Goal: Task Accomplishment & Management: Complete application form

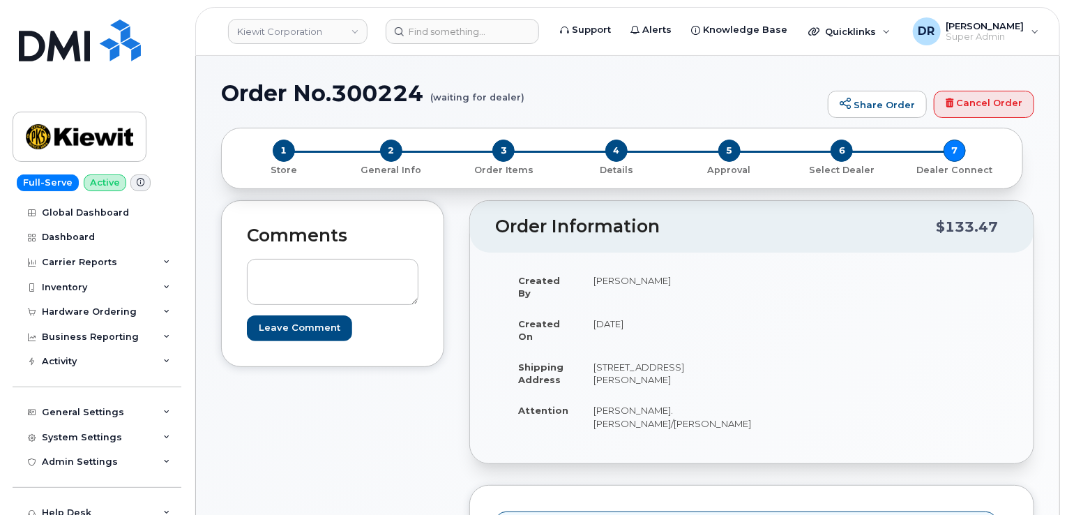
scroll to position [414, 0]
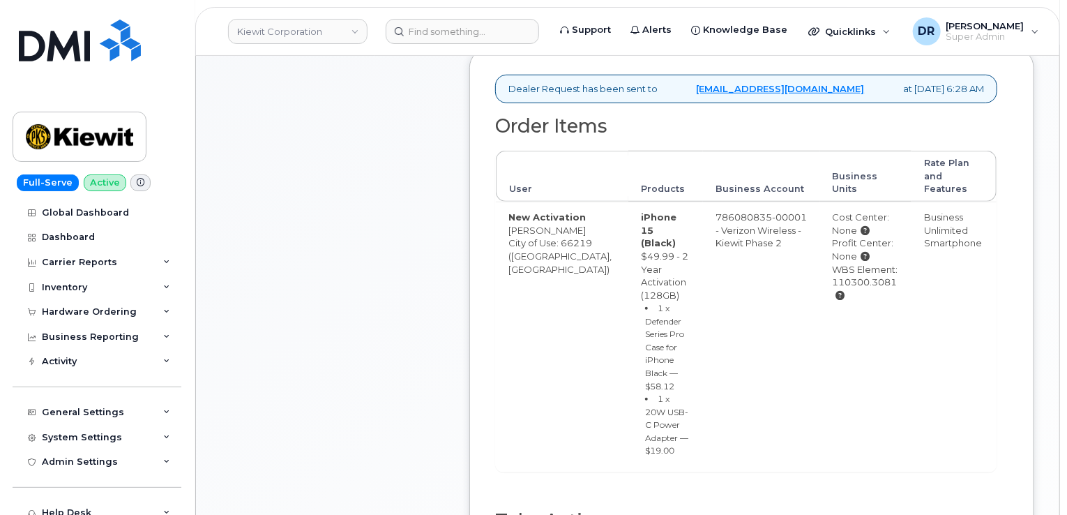
type input "MB3000592547164"
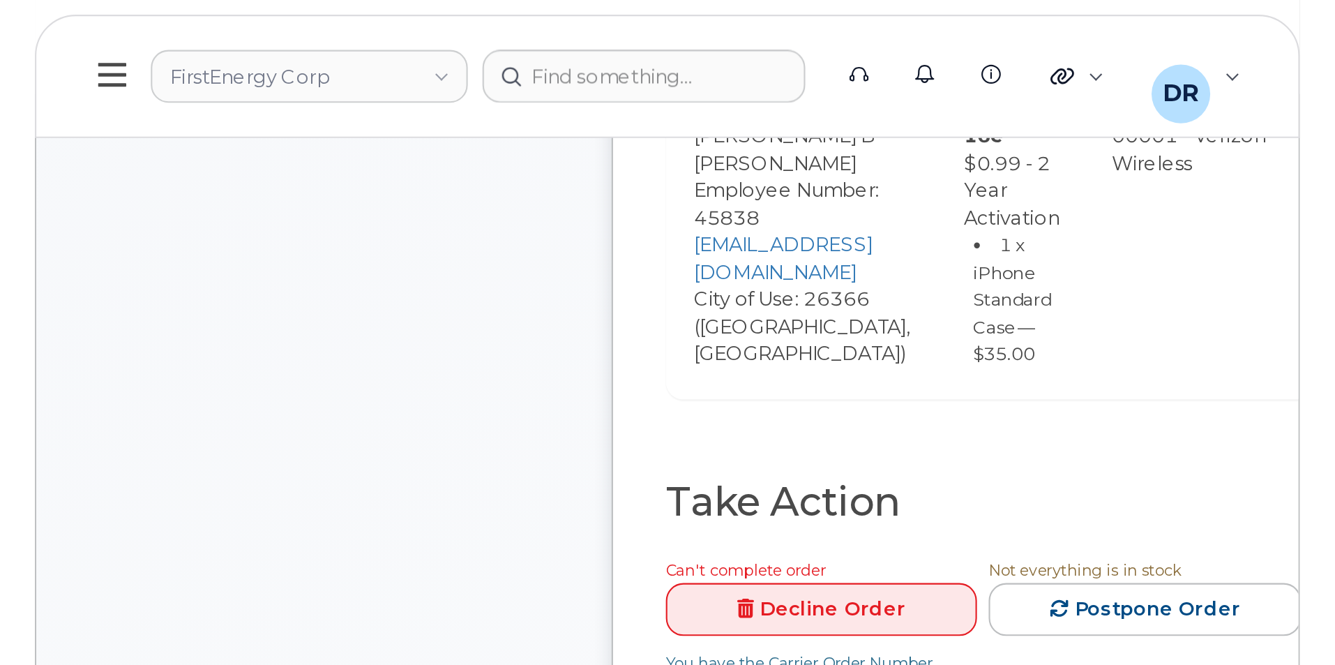
scroll to position [628, 0]
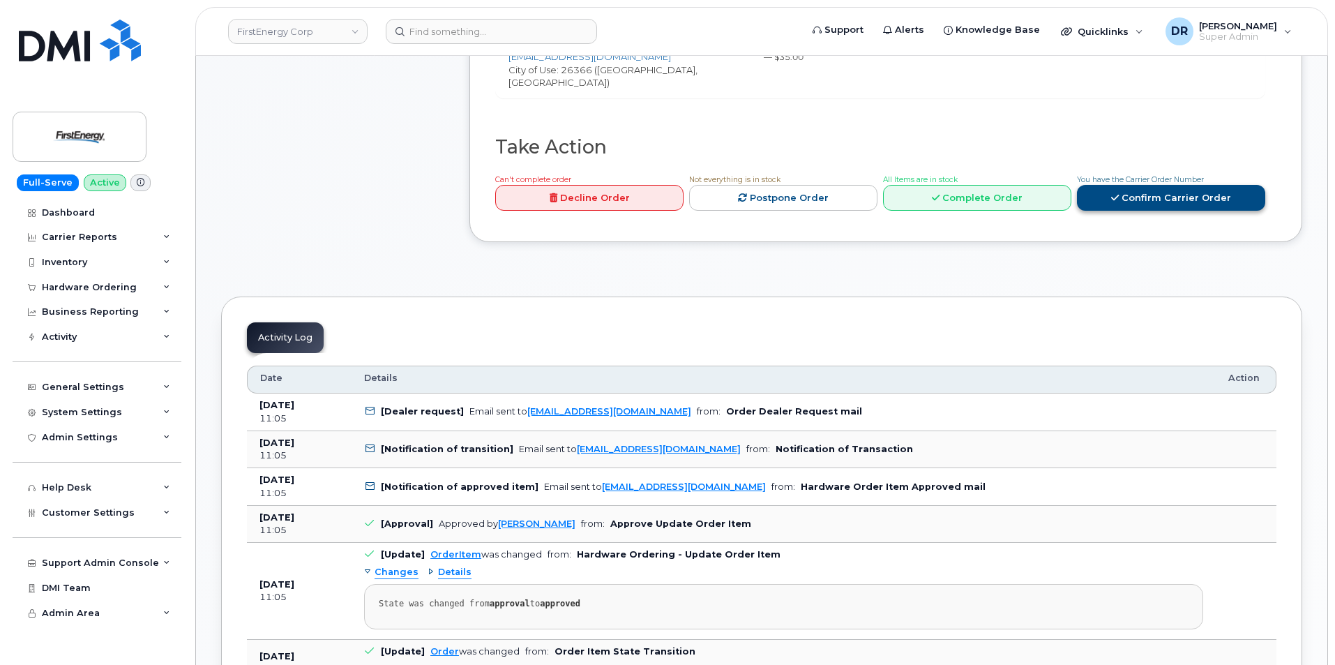
click at [614, 186] on link "Confirm Carrier Order" at bounding box center [1171, 198] width 188 height 26
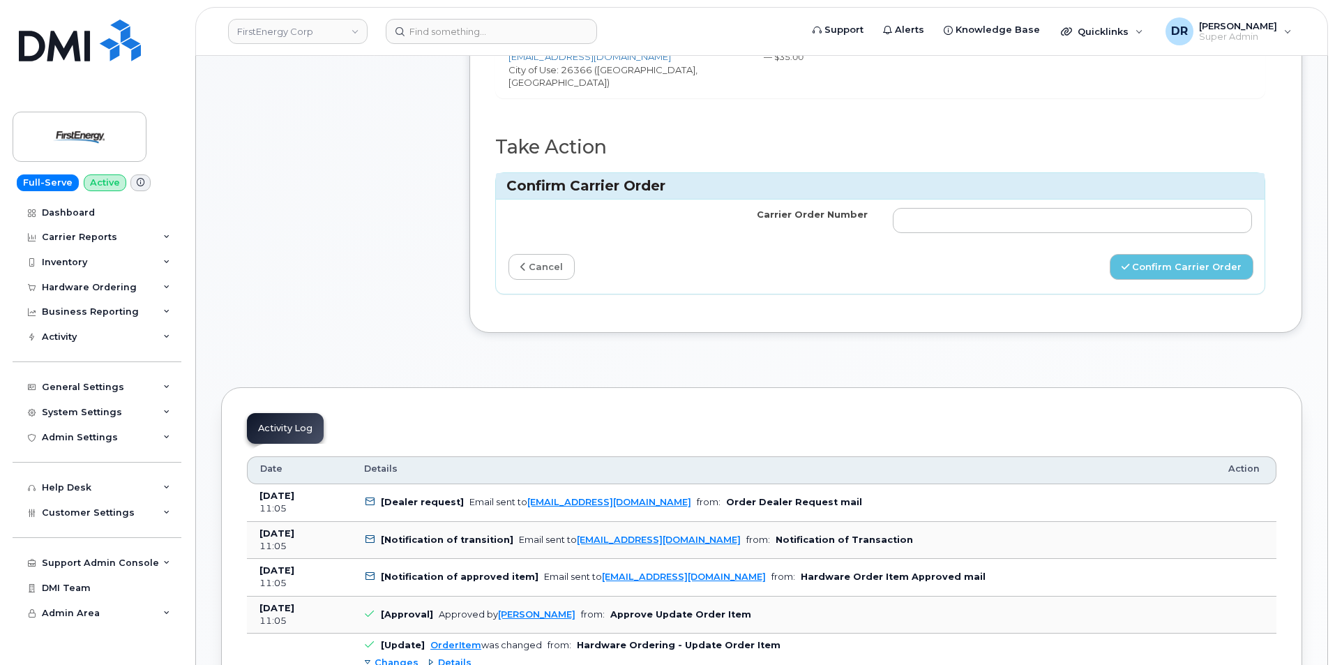
click at [614, 224] on td at bounding box center [1072, 220] width 384 height 42
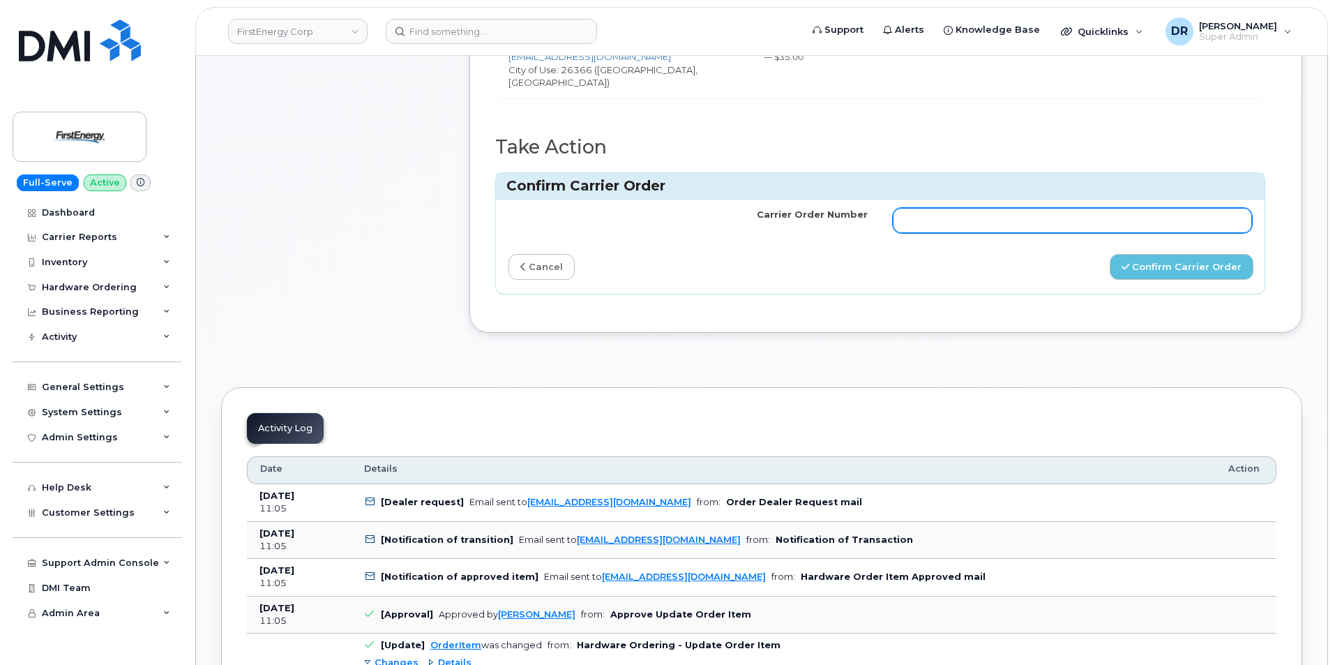
click at [614, 208] on input "Carrier Order Number" at bounding box center [1072, 220] width 359 height 25
paste input "MB3000592612219"
type input "MB3000592612219"
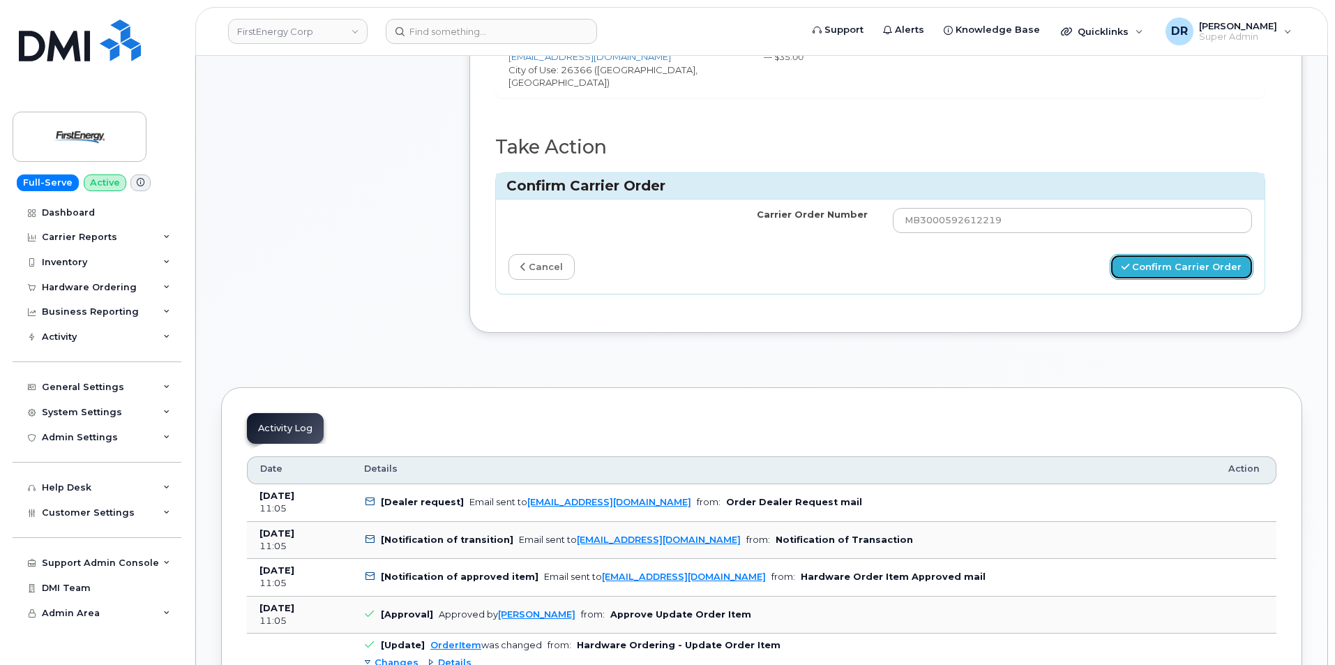
click at [614, 254] on button "Confirm Carrier Order" at bounding box center [1181, 267] width 144 height 26
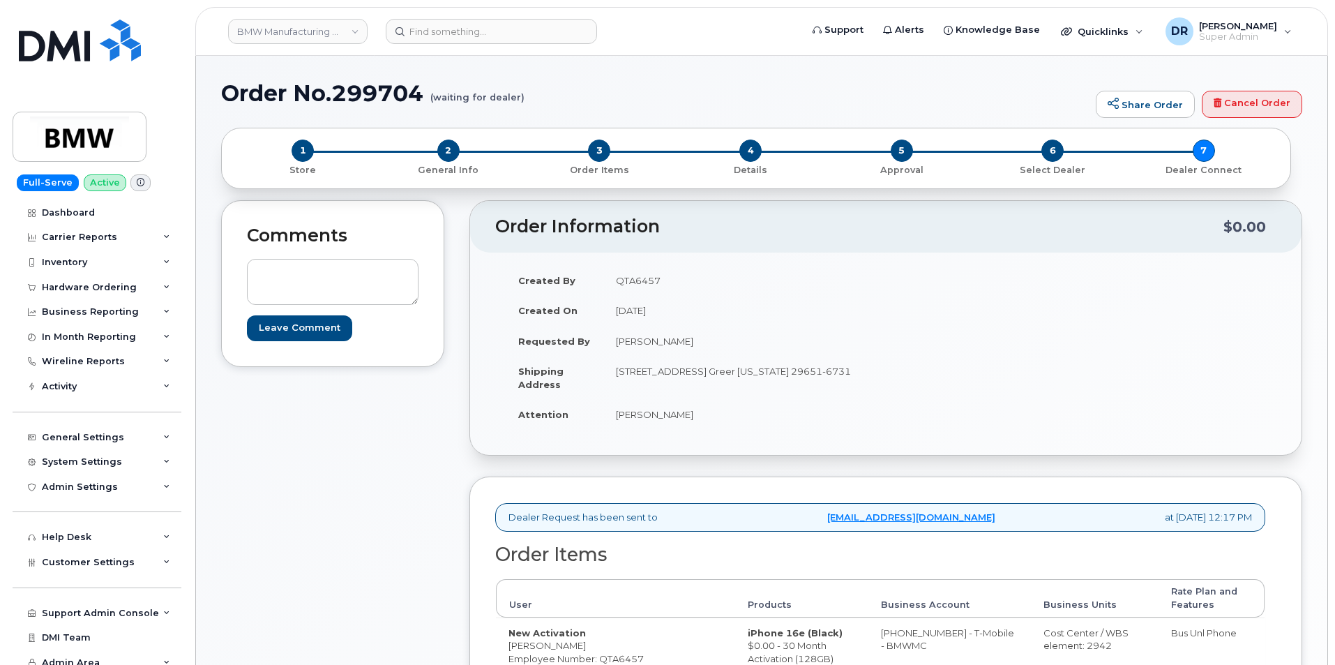
scroll to position [148, 0]
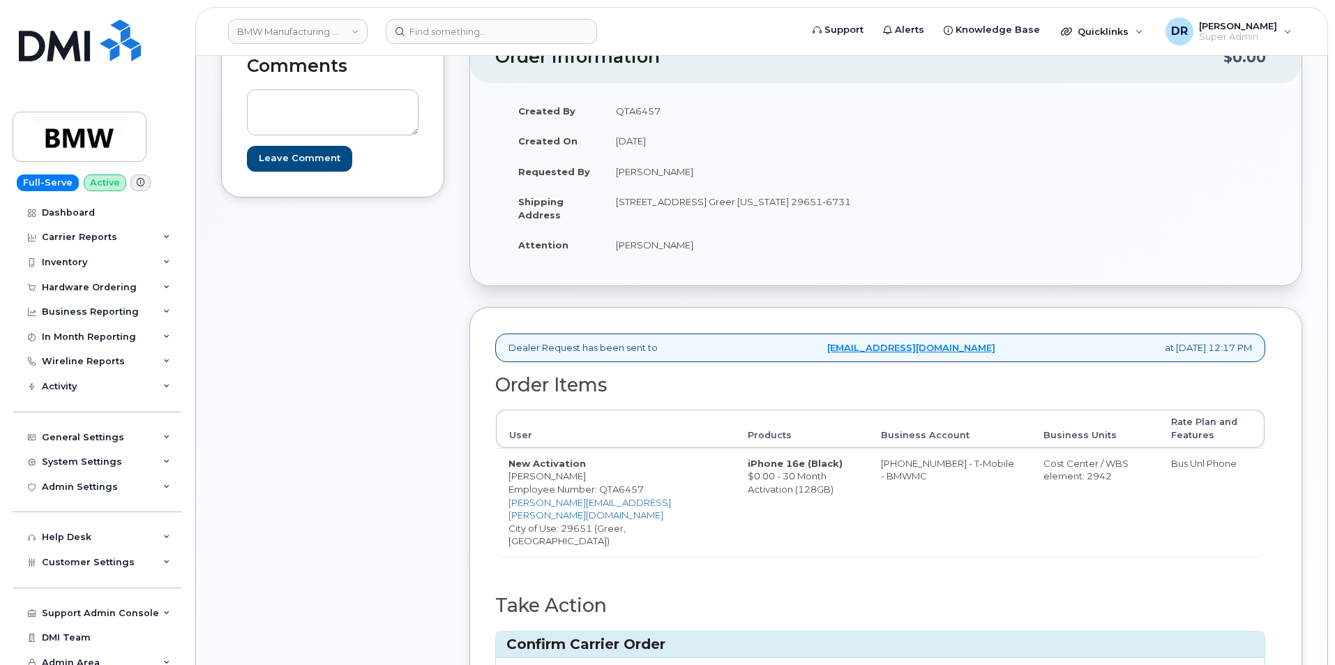
type input "771808892"
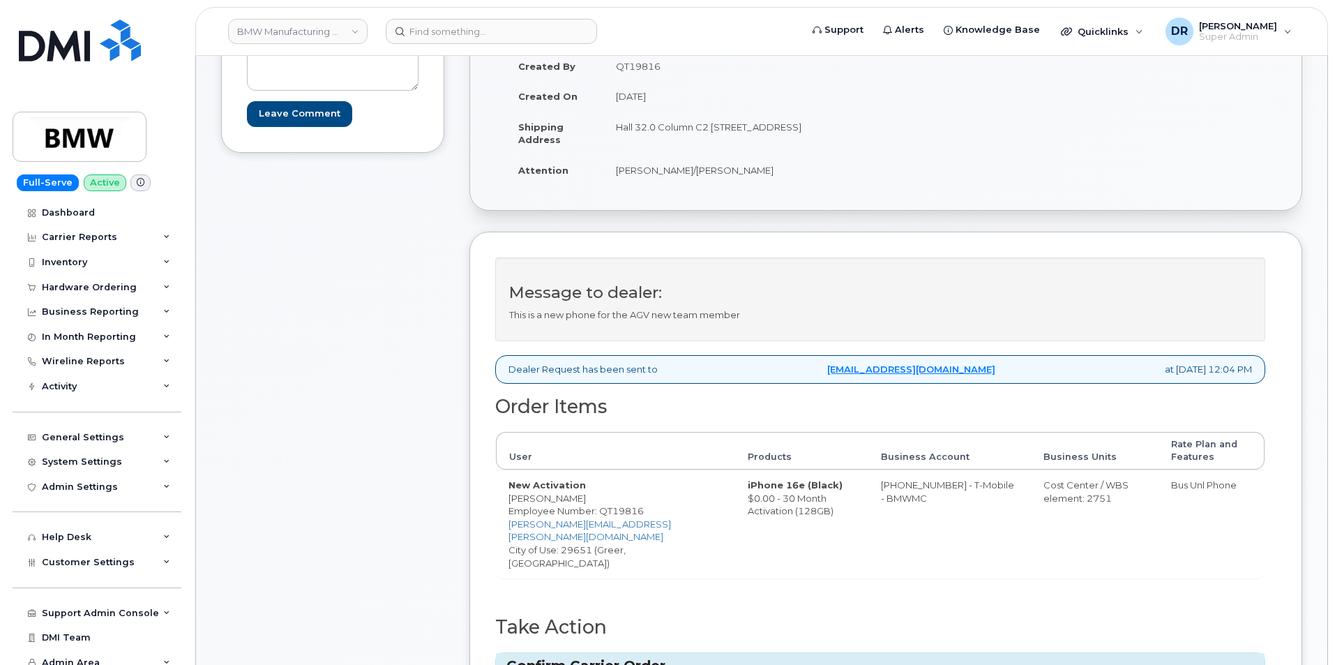
scroll to position [236, 0]
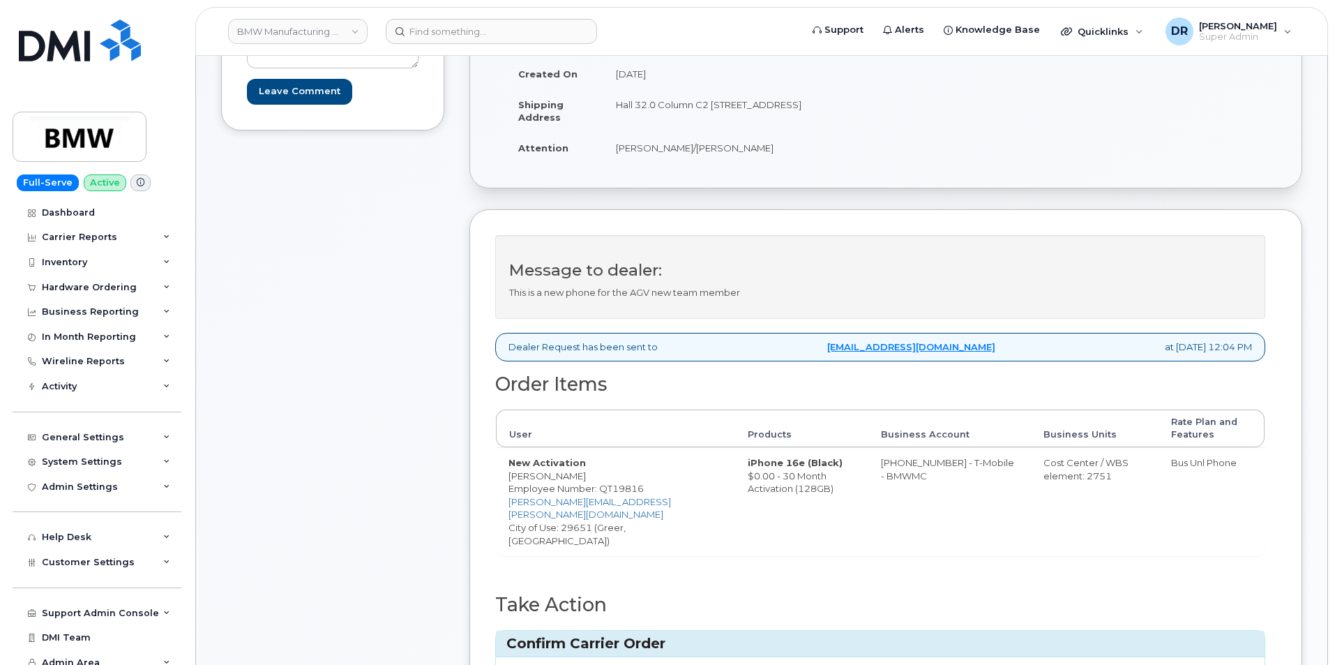
click at [1071, 664] on input "Carrier Order Number" at bounding box center [1072, 677] width 359 height 25
type input "771808994"
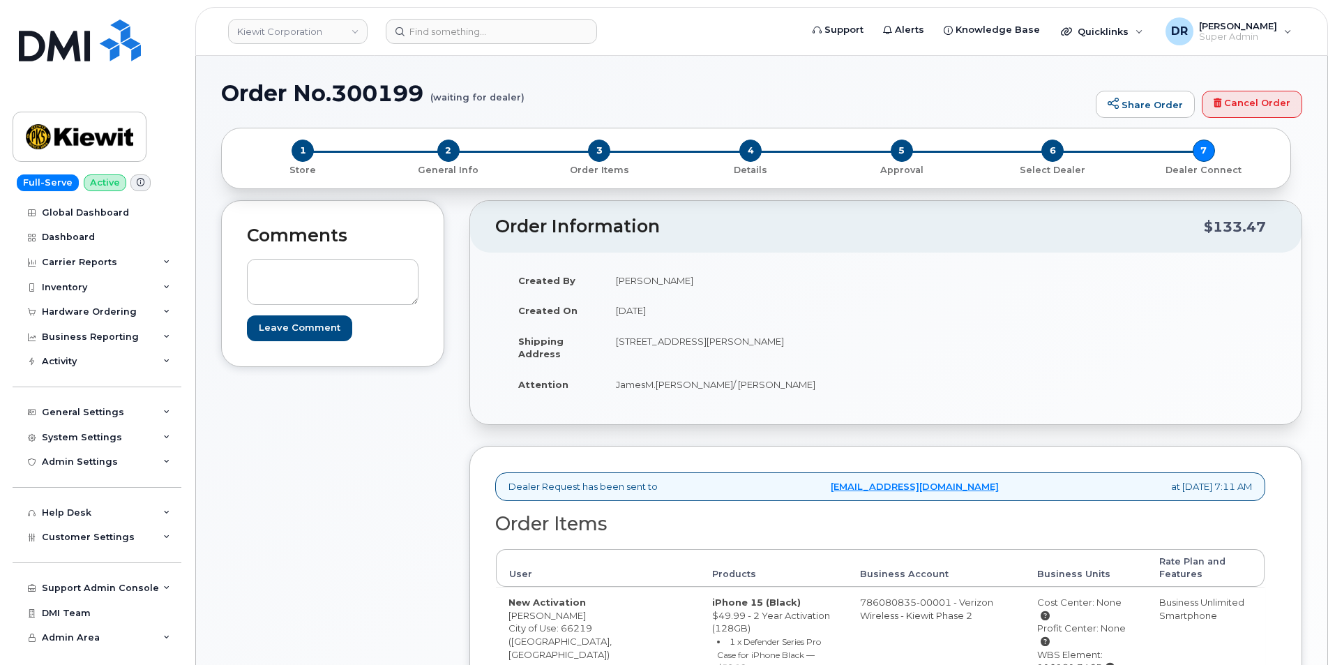
scroll to position [150, 0]
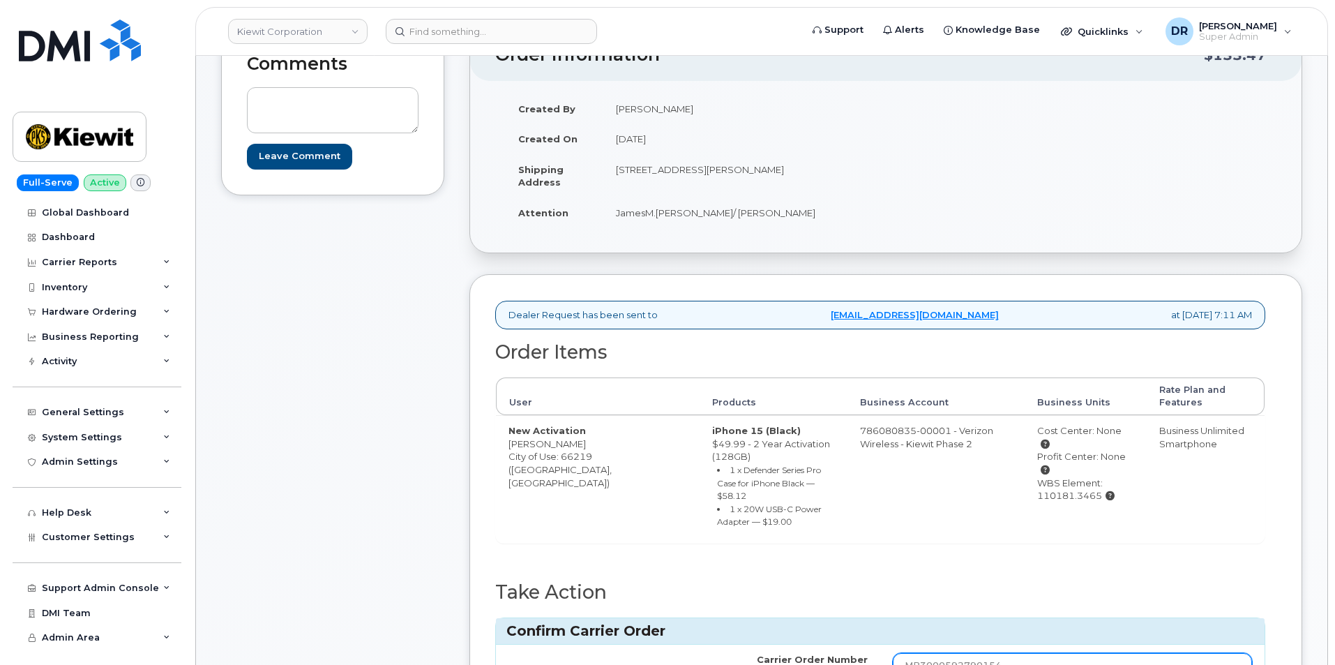
type input "MB3000592790154"
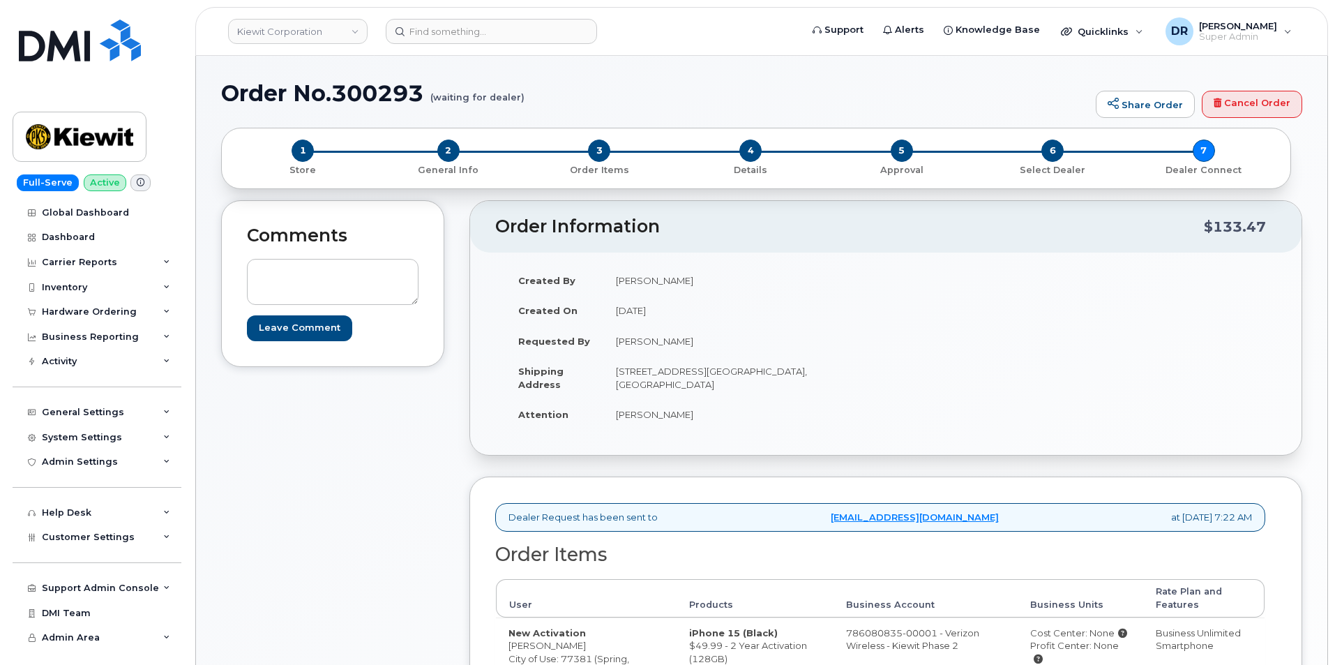
scroll to position [180, 0]
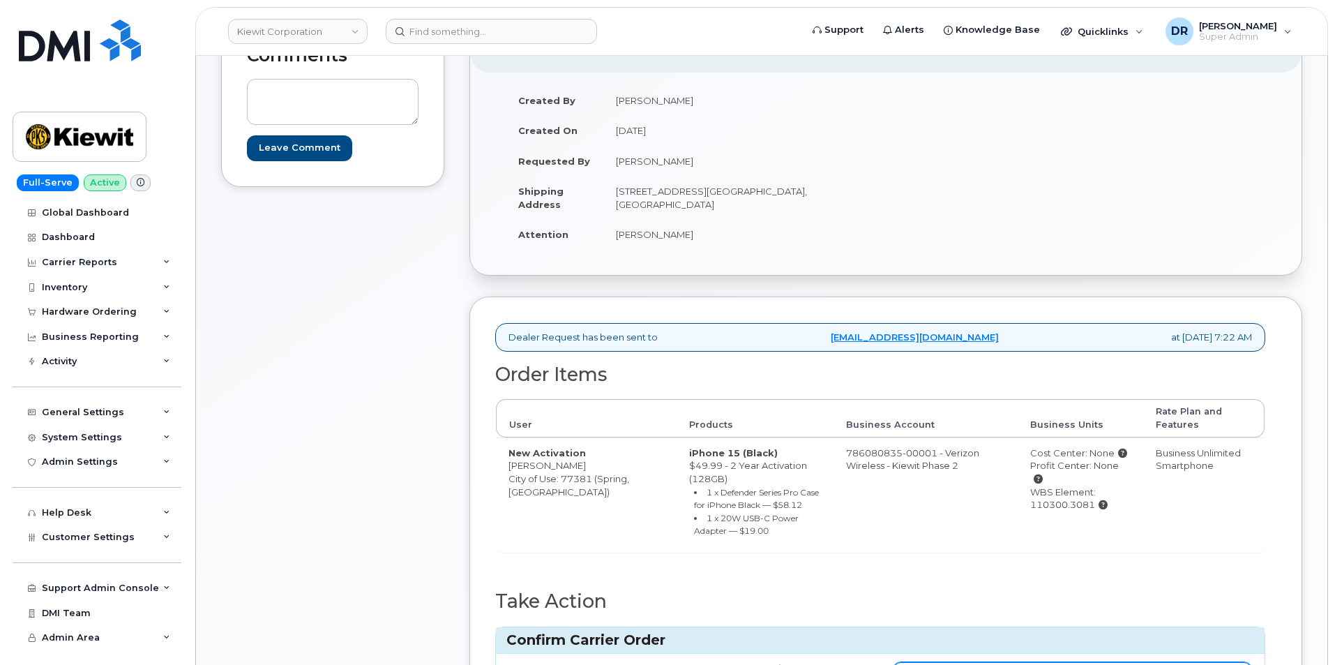
click at [1071, 662] on input "Carrier Order Number" at bounding box center [1072, 674] width 359 height 25
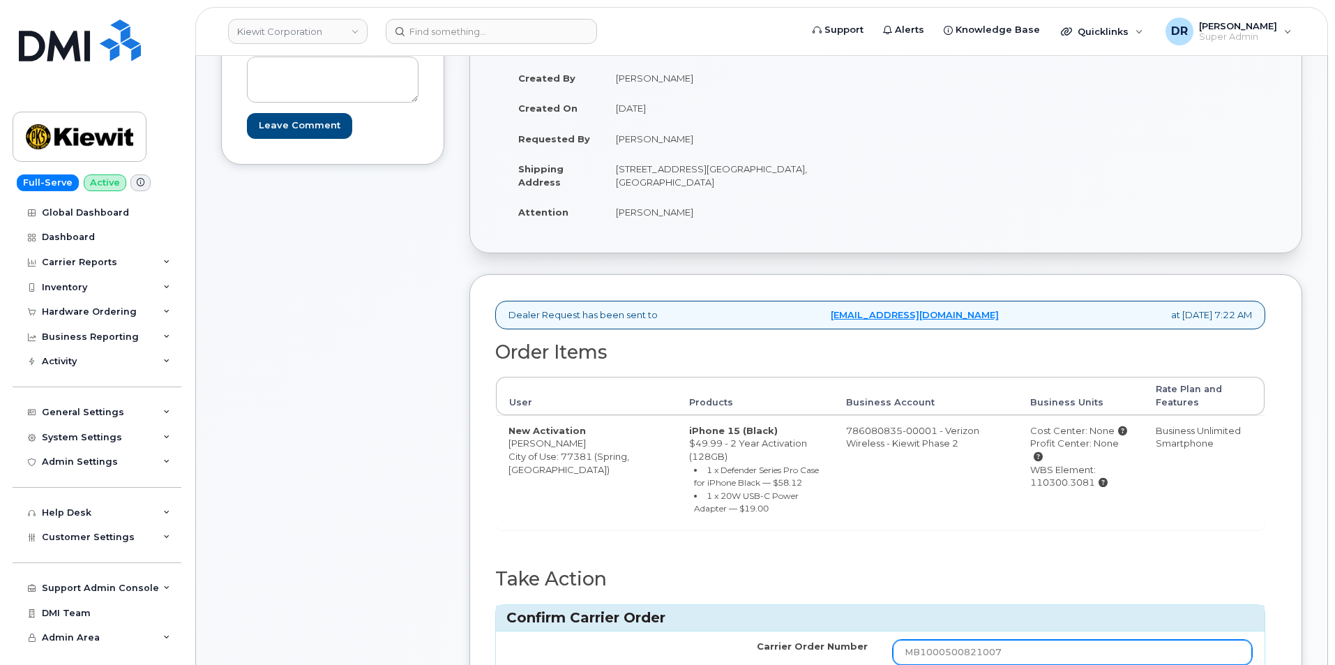
type input "MB1000500821007"
